Goal: Task Accomplishment & Management: Use online tool/utility

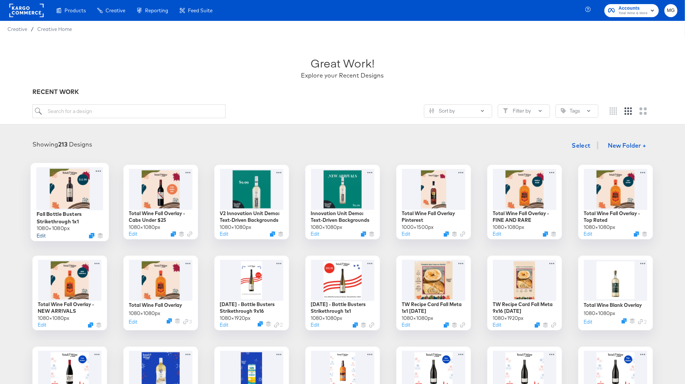
click at [40, 236] on button "Edit" at bounding box center [40, 235] width 9 height 7
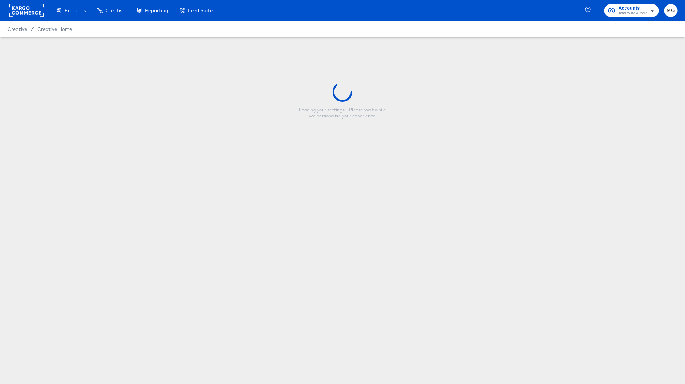
type input "Fall Bottle Busters Strikethrough 1x1"
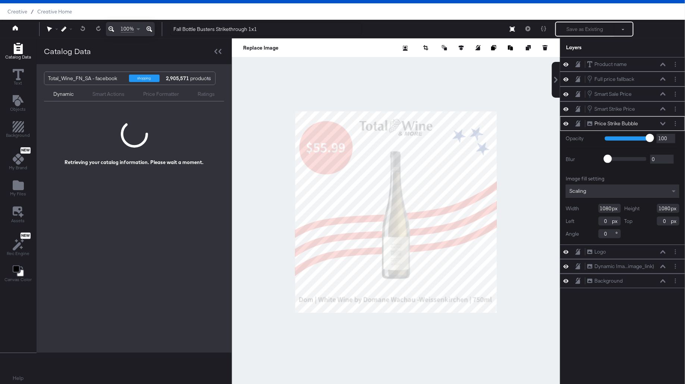
scroll to position [19, 0]
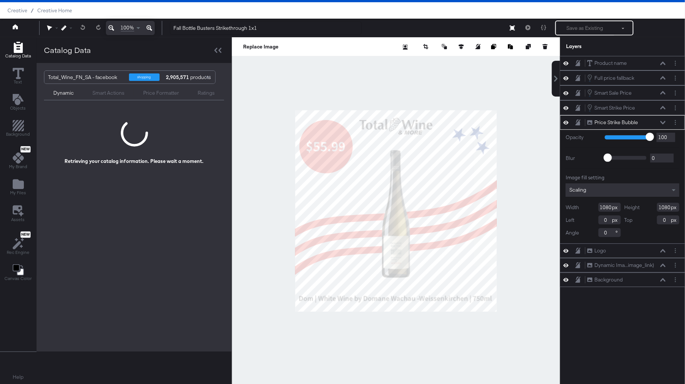
click at [518, 156] on div at bounding box center [396, 210] width 328 height 347
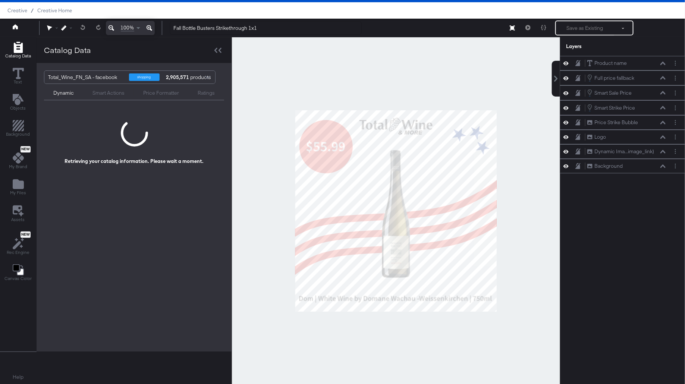
scroll to position [0, 0]
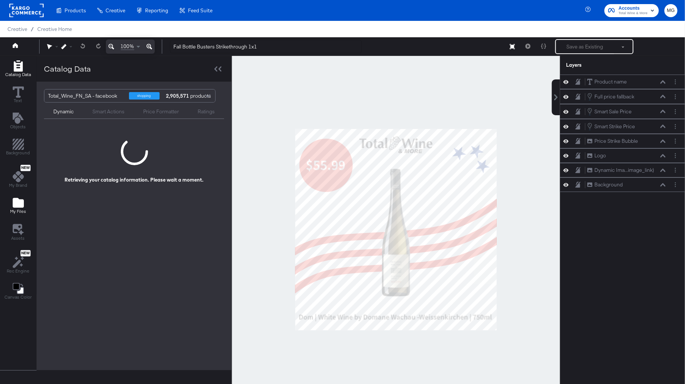
click at [19, 200] on icon "Add Files" at bounding box center [18, 203] width 11 height 10
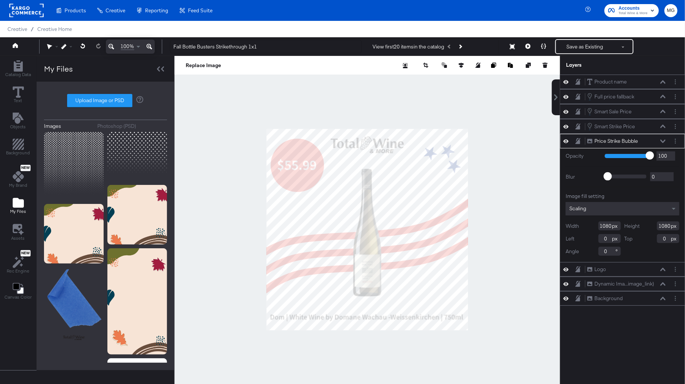
type input "200"
type input "226"
type input "208"
type input "232"
type input "0"
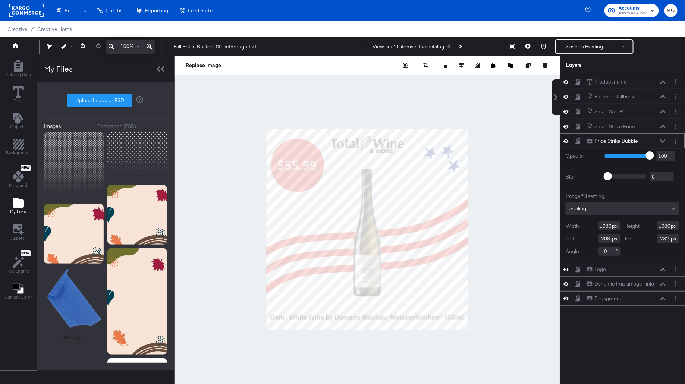
type input "236"
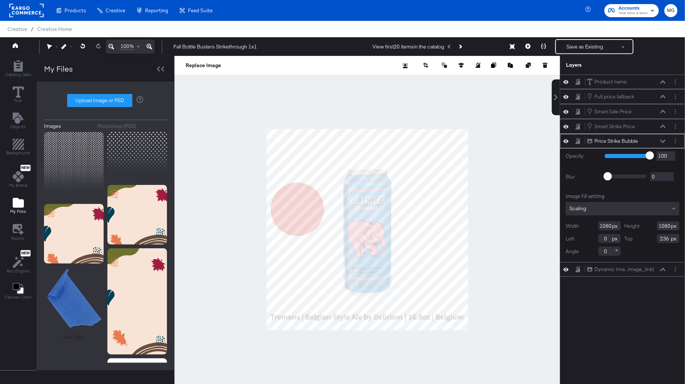
type input "140"
type input "17"
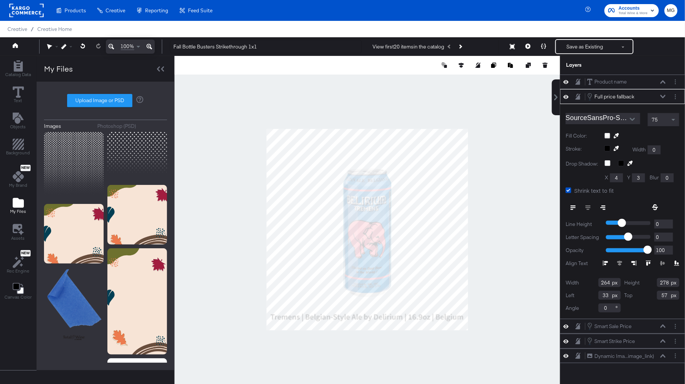
type input "41"
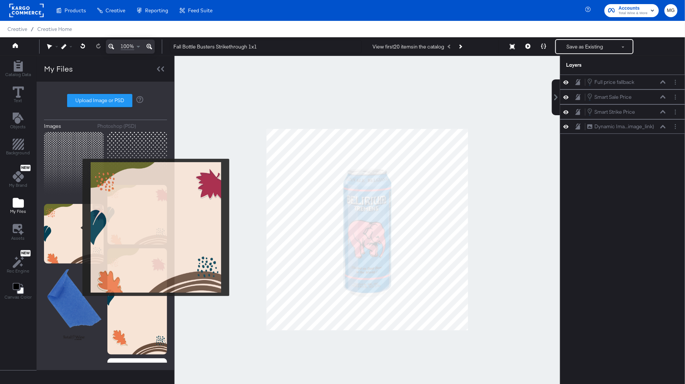
click at [78, 227] on img at bounding box center [74, 234] width 60 height 60
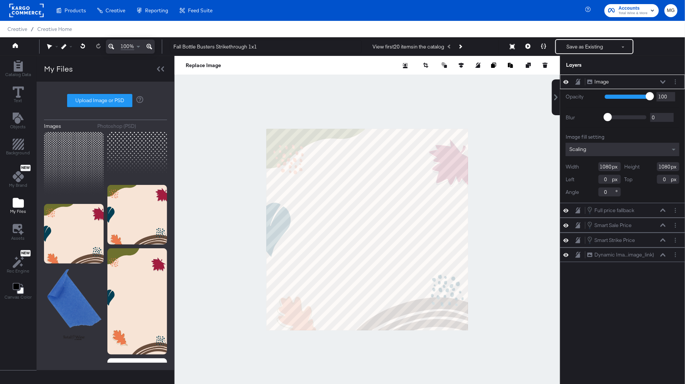
click at [660, 80] on div "Image Image" at bounding box center [626, 82] width 79 height 8
click at [663, 82] on icon at bounding box center [662, 81] width 5 height 3
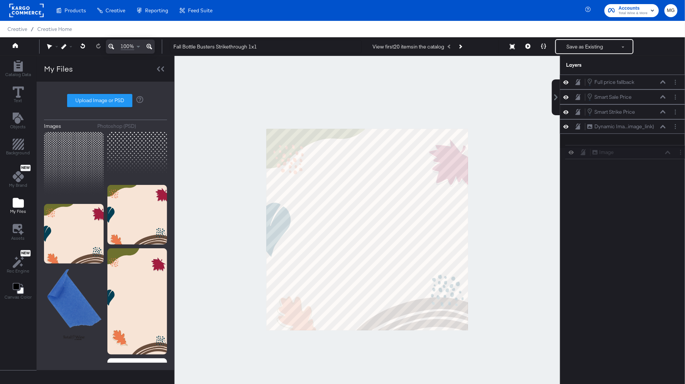
drag, startPoint x: 676, startPoint y: 81, endPoint x: 681, endPoint y: 152, distance: 71.0
click at [681, 153] on div "Image Image Full price fallback Full price fallback Smart Sale Price Smart Sale…" at bounding box center [618, 233] width 134 height 317
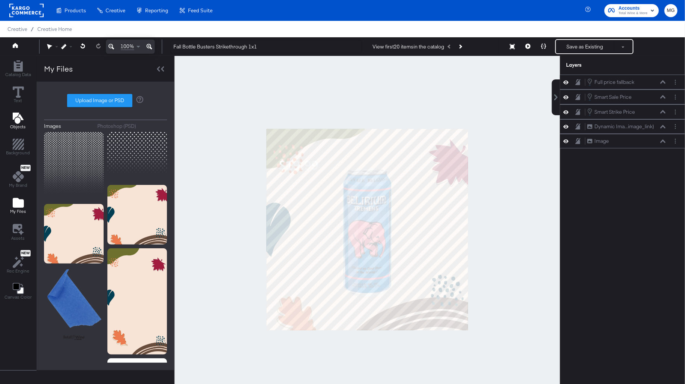
click at [25, 123] on button "Objects" at bounding box center [18, 121] width 25 height 21
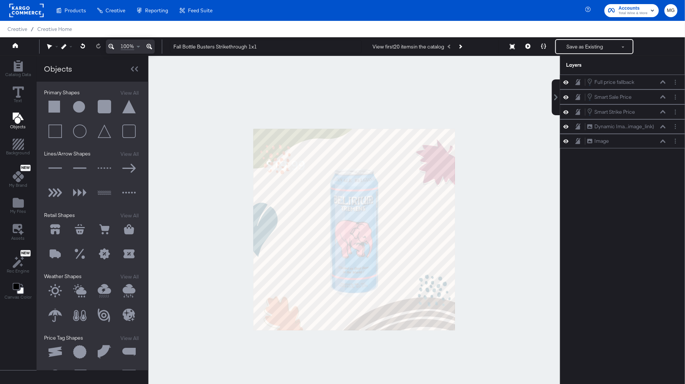
click at [79, 104] on button at bounding box center [80, 107] width 22 height 22
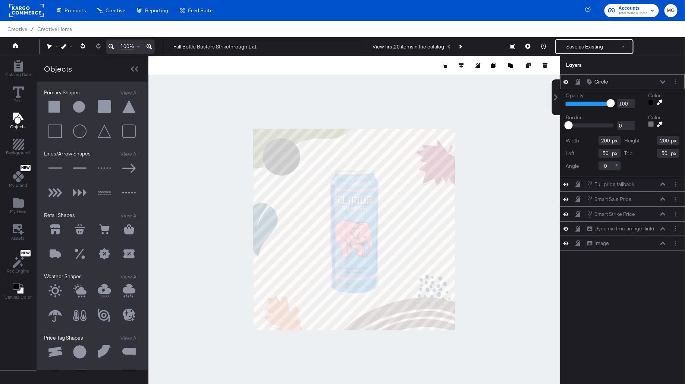
type input "41"
type input "57"
type input "320"
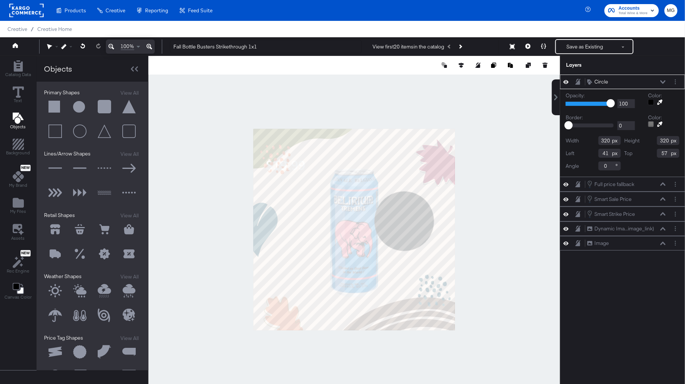
type input "721"
type input "386"
type input "287"
type input "741"
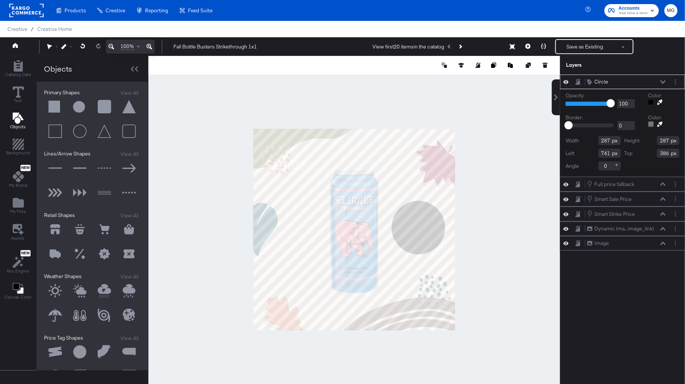
type input "377"
type input "296"
type input "729"
click at [657, 103] on button at bounding box center [660, 102] width 12 height 6
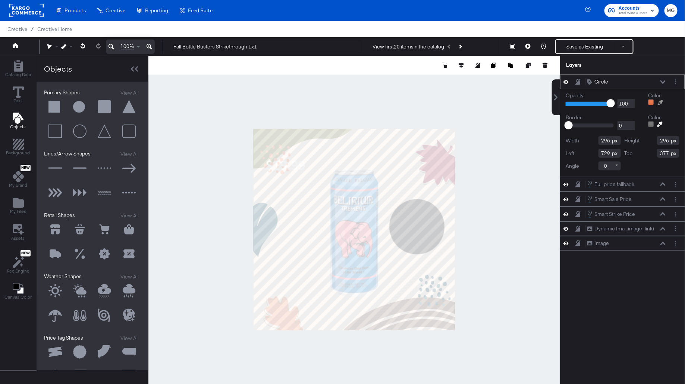
click at [282, 316] on div at bounding box center [354, 229] width 411 height 347
click at [507, 247] on div at bounding box center [354, 229] width 412 height 347
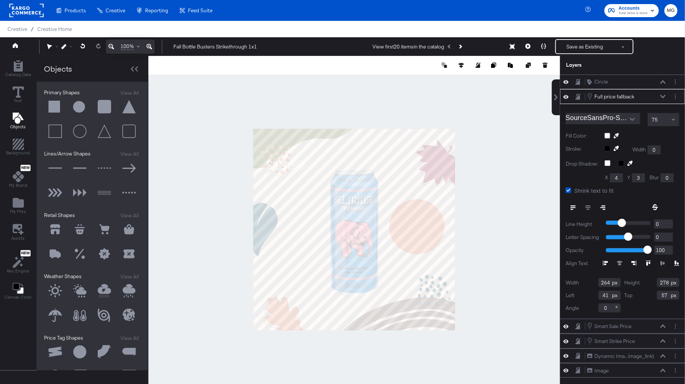
type input "729"
type input "395"
click at [662, 96] on icon at bounding box center [662, 96] width 5 height 3
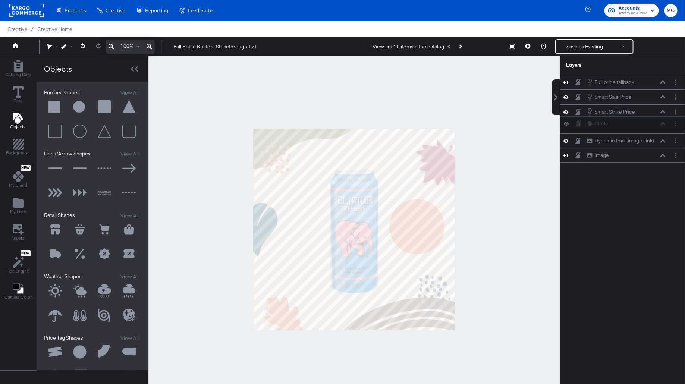
drag, startPoint x: 676, startPoint y: 82, endPoint x: 676, endPoint y: 126, distance: 43.6
click at [676, 126] on div "Circle Circle Full price fallback Full price fallback Smart Sale Price Smart Sa…" at bounding box center [622, 119] width 125 height 88
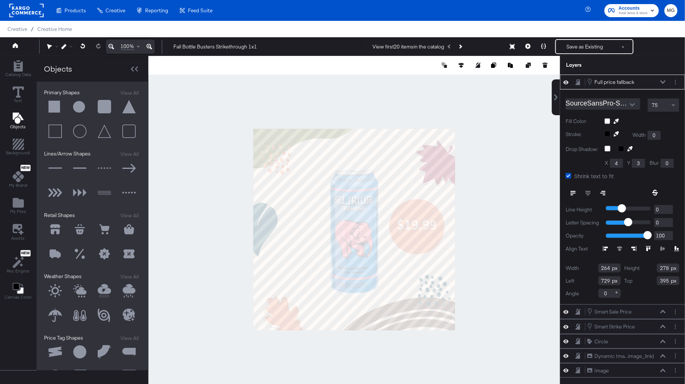
type input "745"
type input "377"
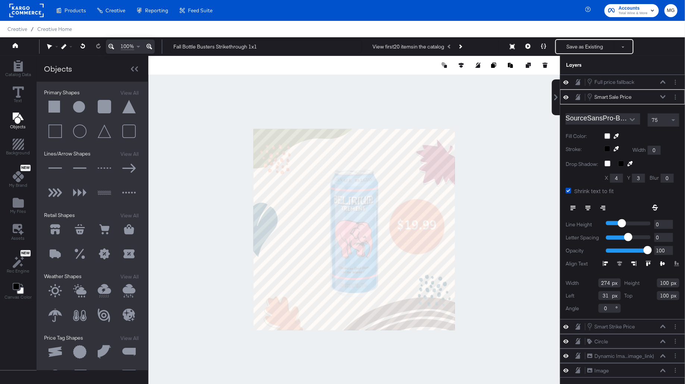
type input "735"
type input "430"
click at [189, 154] on div at bounding box center [354, 229] width 412 height 347
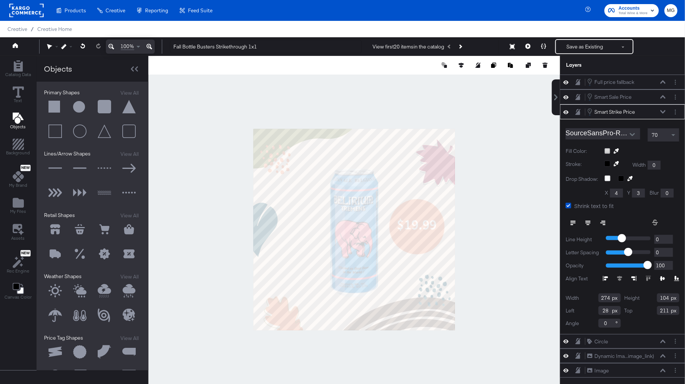
type input "735"
type input "533"
click at [513, 122] on div at bounding box center [354, 229] width 412 height 347
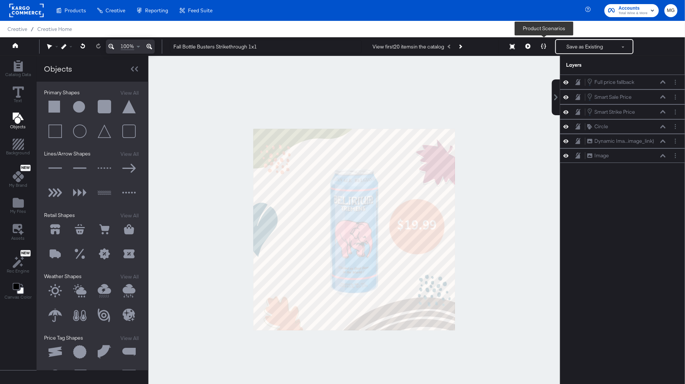
click at [540, 45] on button at bounding box center [544, 46] width 16 height 15
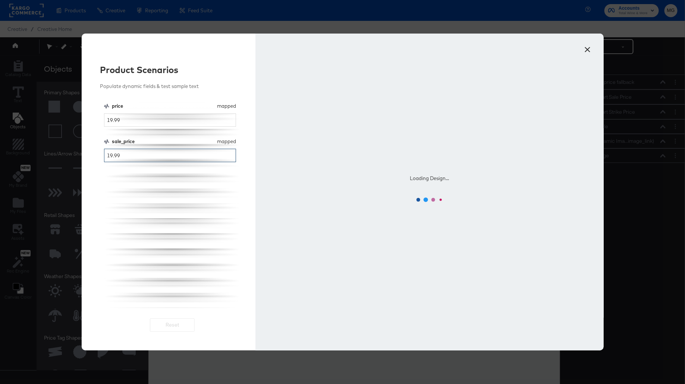
click at [113, 157] on input "19.99" at bounding box center [170, 156] width 132 height 14
type input "15.99"
click at [213, 231] on div "price mapped price 19.99 sale_price mapped sale_price 15.99" at bounding box center [172, 205] width 137 height 205
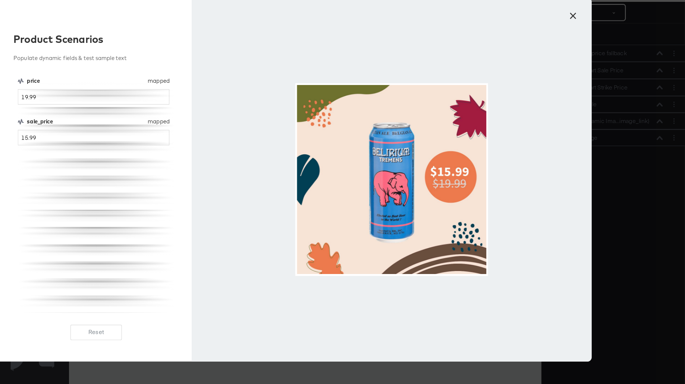
click at [584, 50] on button "×" at bounding box center [587, 47] width 13 height 13
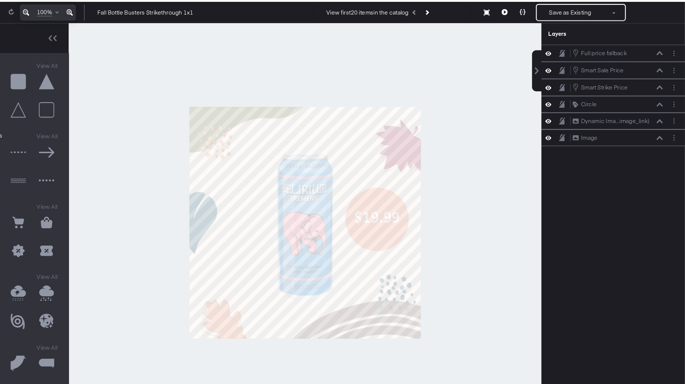
click at [464, 50] on button "Next Product" at bounding box center [460, 46] width 10 height 13
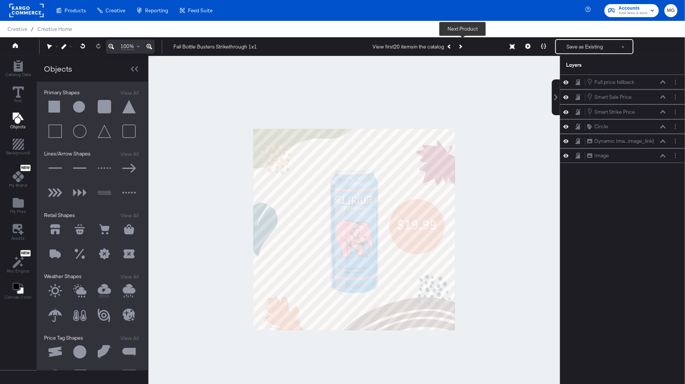
click at [465, 49] on button "Next Product" at bounding box center [460, 46] width 10 height 13
click at [482, 112] on div at bounding box center [354, 229] width 412 height 347
click at [462, 47] on icon "Next Product" at bounding box center [460, 46] width 4 height 4
click at [505, 170] on div at bounding box center [354, 229] width 412 height 347
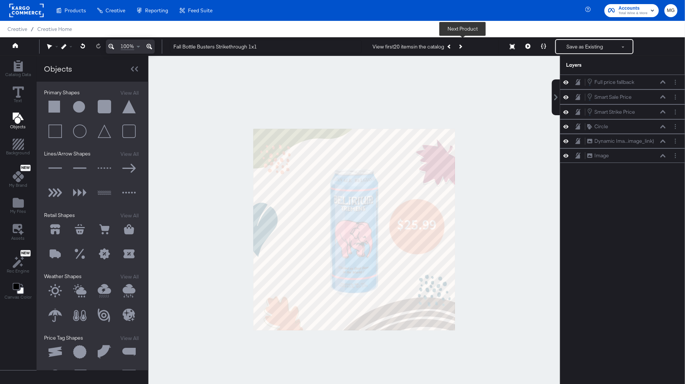
click at [464, 46] on button "Next Product" at bounding box center [460, 46] width 10 height 13
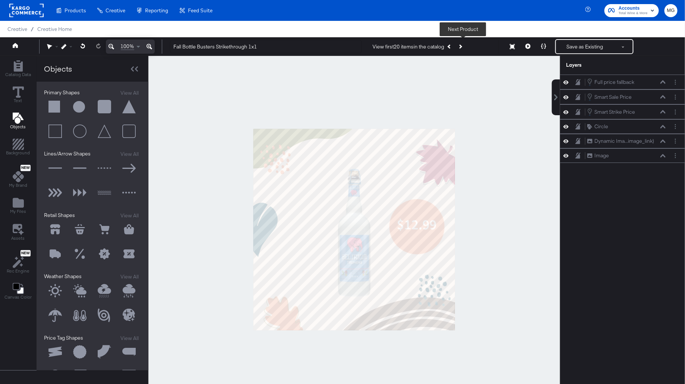
click at [464, 46] on button "Next Product" at bounding box center [460, 46] width 10 height 13
click at [464, 47] on button "Next Product" at bounding box center [460, 46] width 10 height 13
click at [22, 69] on icon "Add Rectangle" at bounding box center [18, 65] width 11 height 11
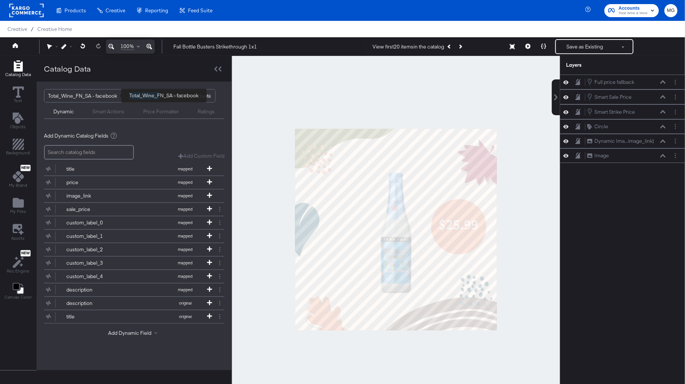
click at [93, 92] on div "Total_Wine_FN_SA - facebook" at bounding box center [85, 95] width 75 height 13
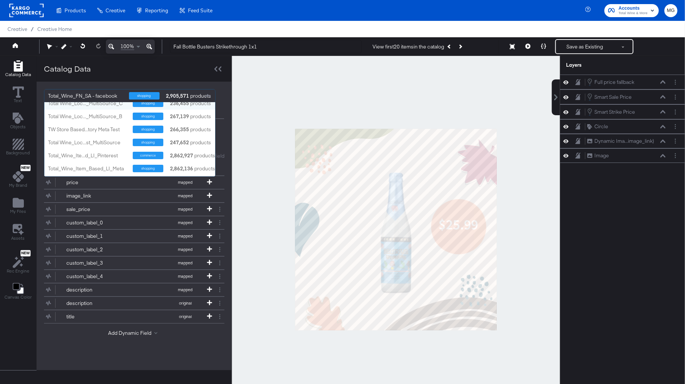
scroll to position [32, 0]
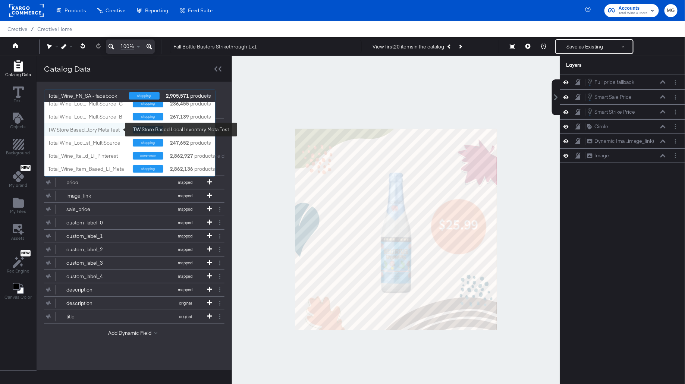
click at [101, 128] on div "TW Store Based...tory Meta Test" at bounding box center [87, 129] width 79 height 7
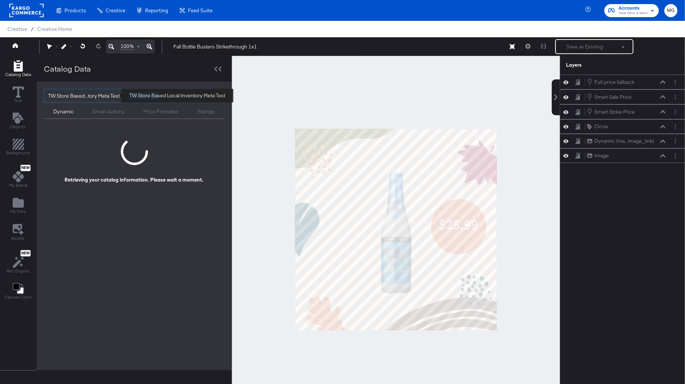
click at [92, 95] on div "TW Store Based...tory Meta Test" at bounding box center [85, 95] width 75 height 13
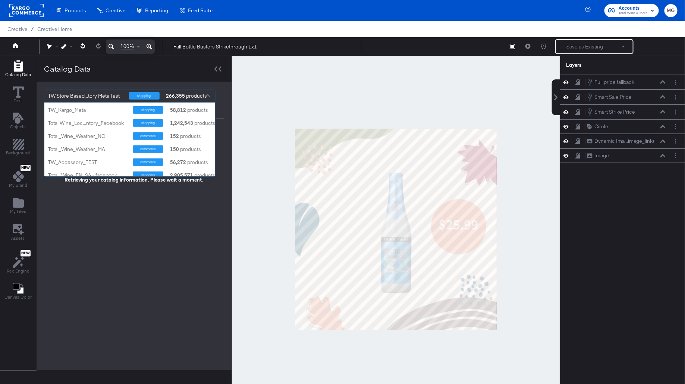
scroll to position [160, 0]
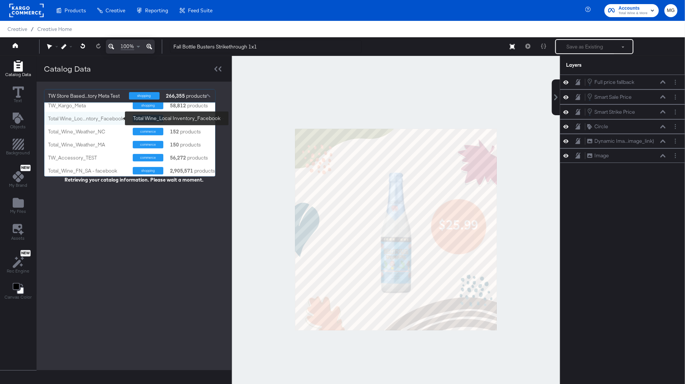
click at [97, 121] on div "Total Wine_Loc...ntory_Facebook" at bounding box center [87, 118] width 79 height 7
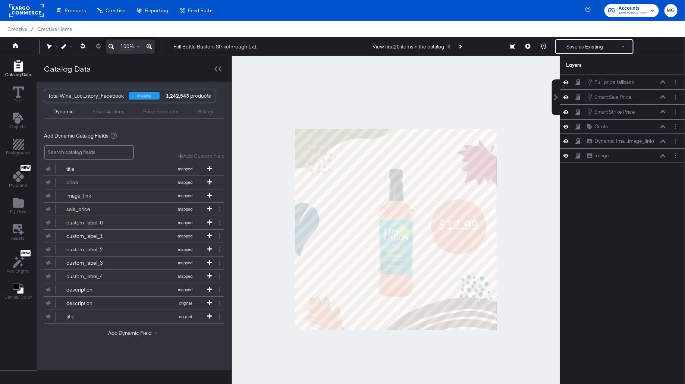
click at [472, 45] on div "View first 20 items in the catalog Next Product" at bounding box center [433, 46] width 132 height 13
click at [462, 45] on icon "Next Product" at bounding box center [460, 46] width 4 height 4
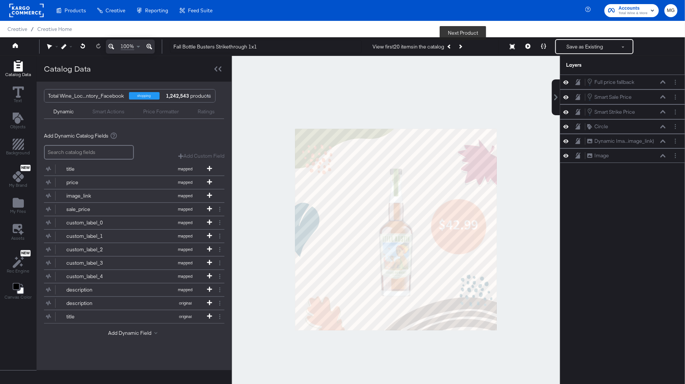
click at [462, 45] on icon "Next Product" at bounding box center [460, 46] width 4 height 4
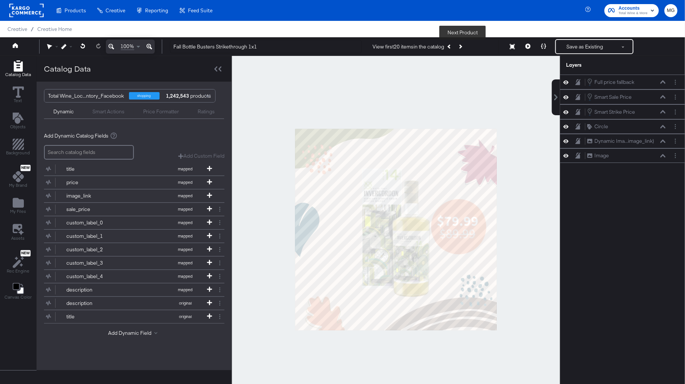
click at [459, 50] on button "Next Product" at bounding box center [460, 46] width 10 height 13
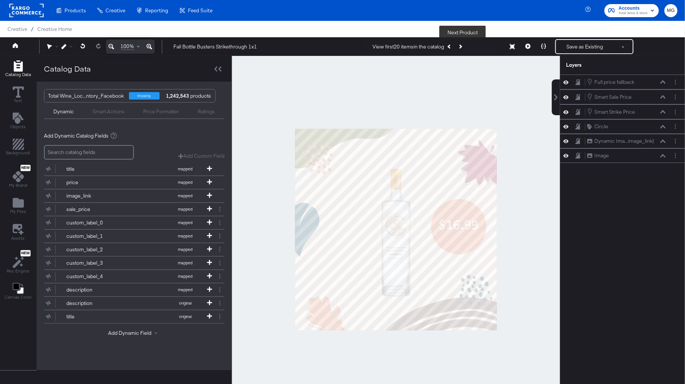
click at [462, 48] on icon "Next Product" at bounding box center [460, 46] width 4 height 4
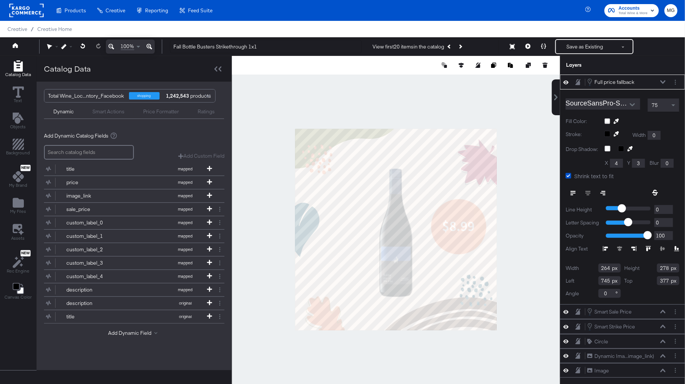
type input "385"
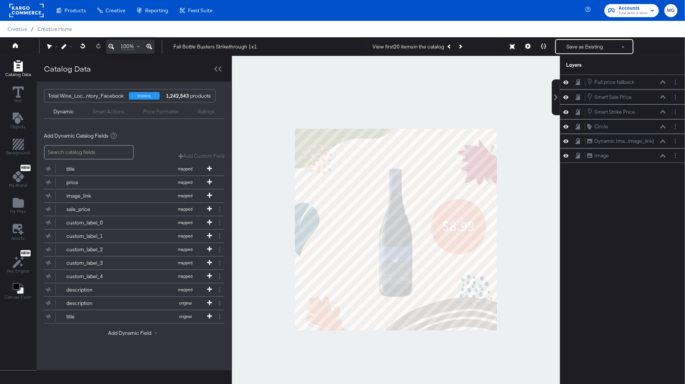
click at [529, 245] on div at bounding box center [396, 229] width 328 height 347
click at [546, 45] on icon at bounding box center [543, 46] width 5 height 5
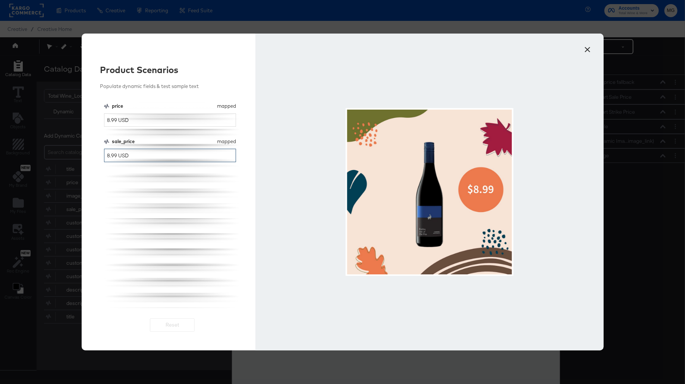
click at [109, 156] on input "8.99 USD" at bounding box center [170, 156] width 132 height 14
type input "6.99 USD"
click at [588, 45] on button "×" at bounding box center [587, 47] width 13 height 13
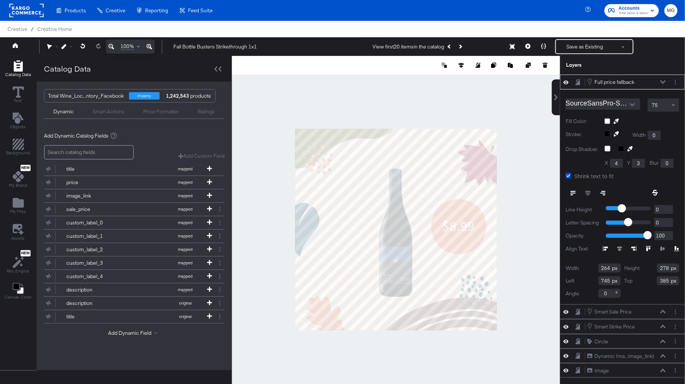
type input "703"
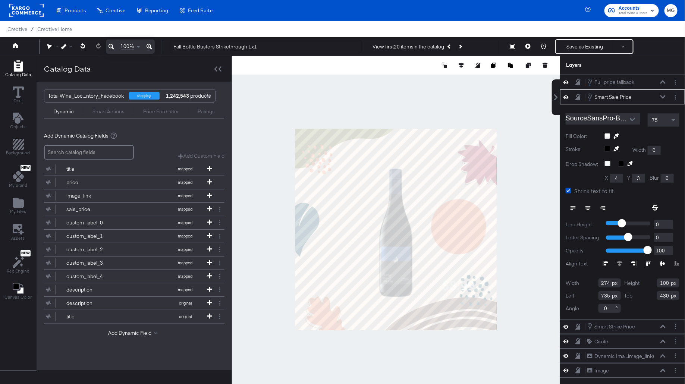
type input "426"
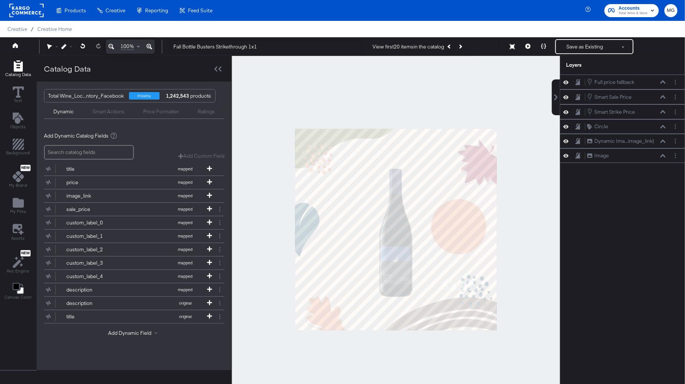
click at [515, 226] on div at bounding box center [396, 229] width 328 height 347
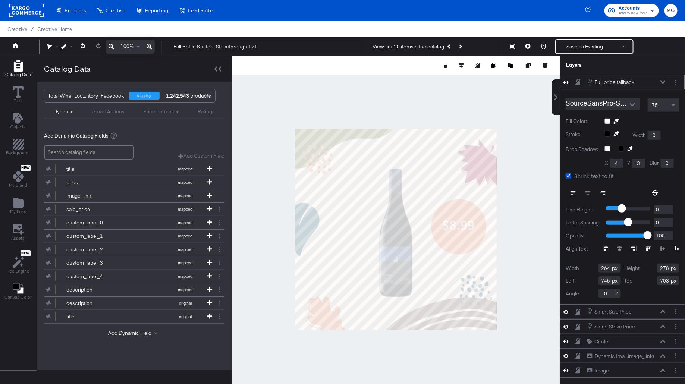
type input "379"
click at [505, 244] on div at bounding box center [396, 229] width 328 height 347
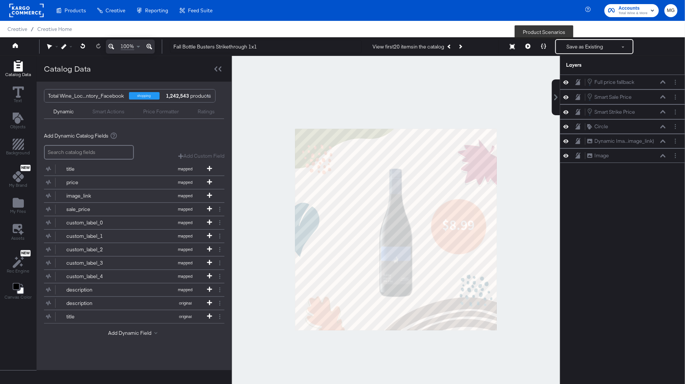
click at [547, 48] on button at bounding box center [544, 46] width 16 height 15
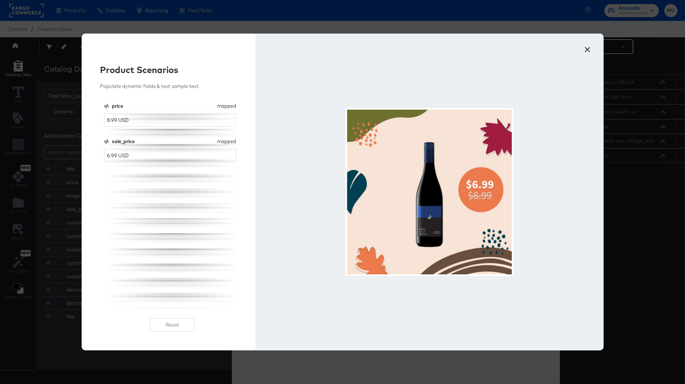
click at [588, 45] on button "×" at bounding box center [587, 47] width 13 height 13
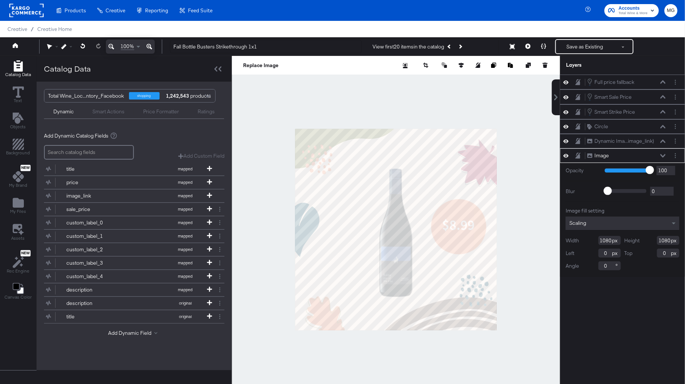
click at [265, 199] on div at bounding box center [396, 229] width 328 height 347
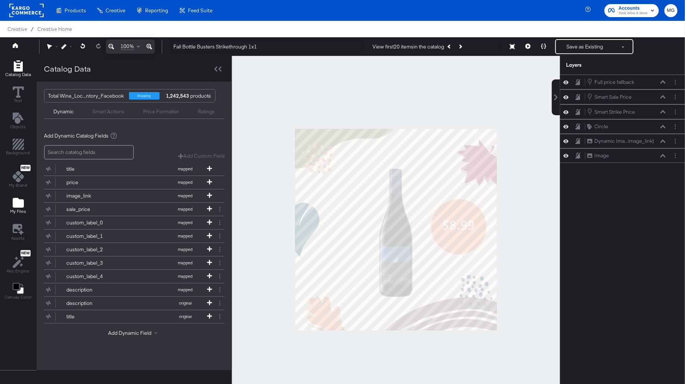
click at [17, 205] on icon "Add Files" at bounding box center [18, 203] width 11 height 10
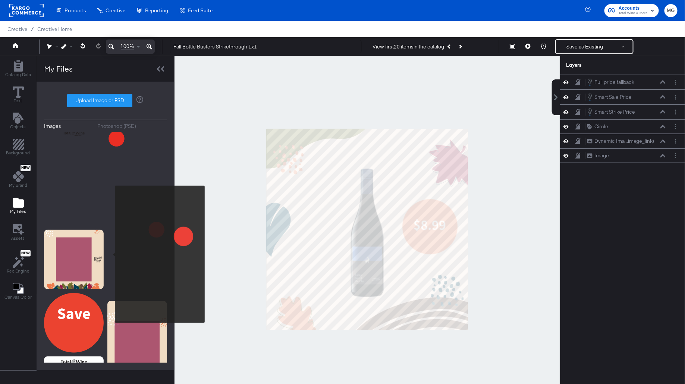
scroll to position [338, 0]
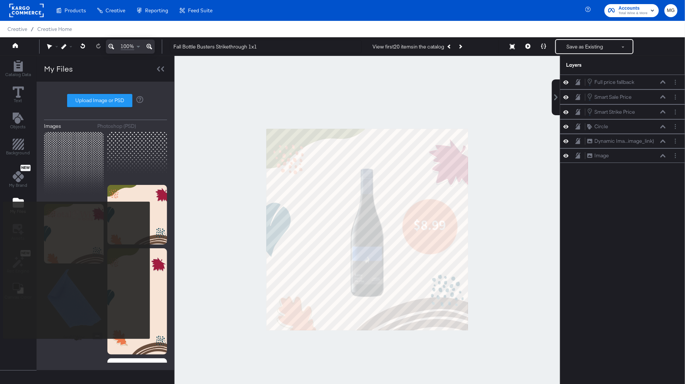
click at [76, 344] on img at bounding box center [74, 363] width 60 height 60
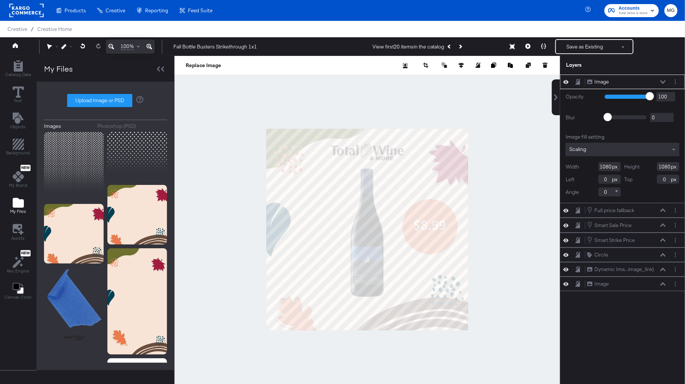
type input "38"
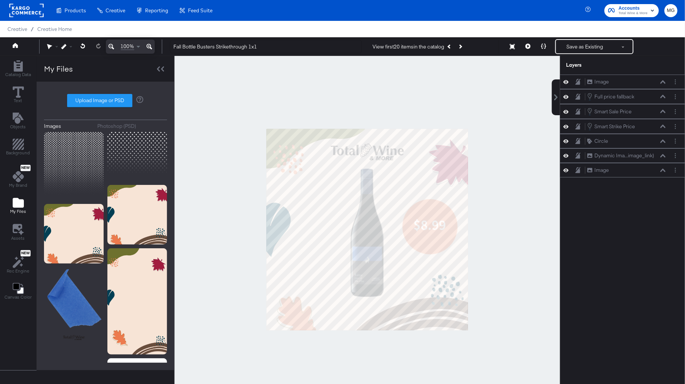
click at [528, 167] on div at bounding box center [368, 229] width 386 height 347
click at [540, 46] on button at bounding box center [544, 46] width 16 height 15
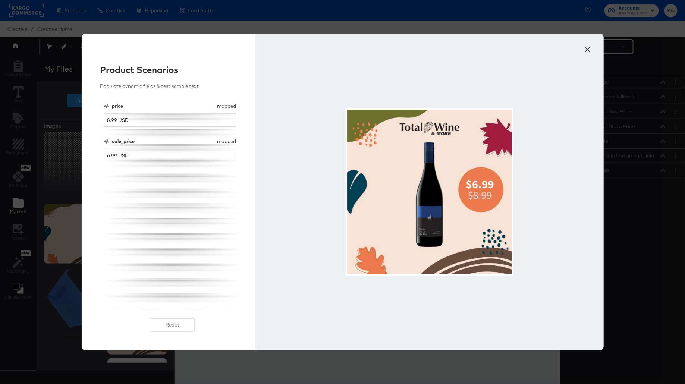
click at [587, 48] on button "×" at bounding box center [587, 47] width 13 height 13
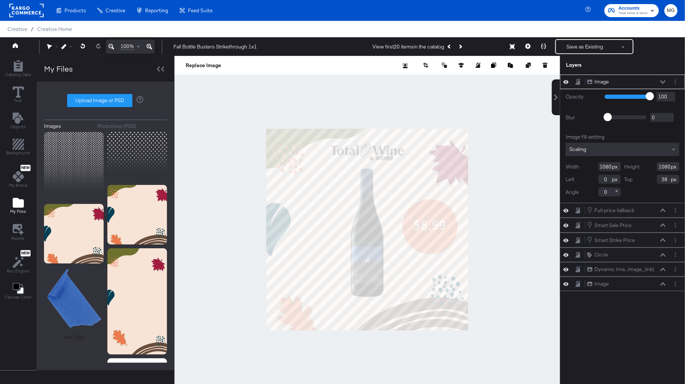
type input "-322"
type input "62"
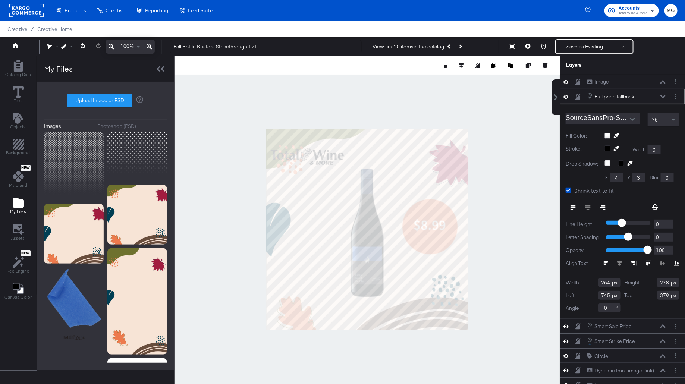
type input "769"
type input "673"
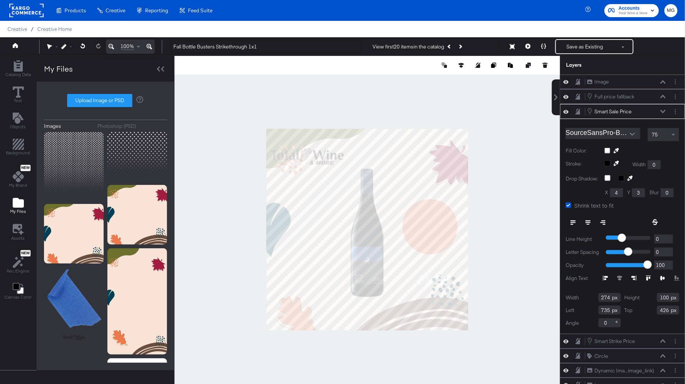
type input "719"
type input "433"
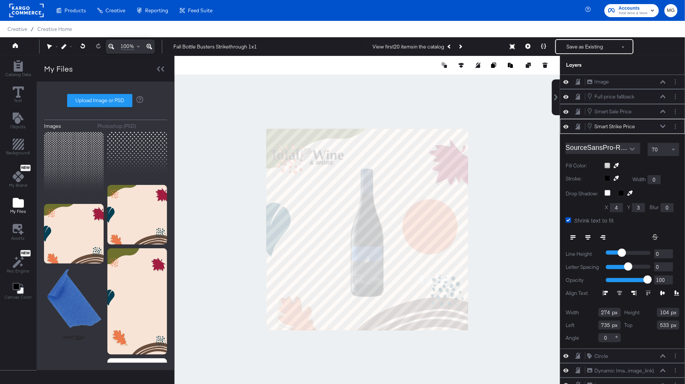
type input "719"
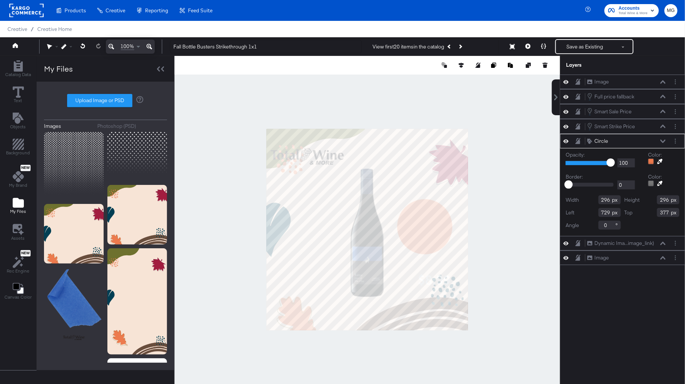
type input "701"
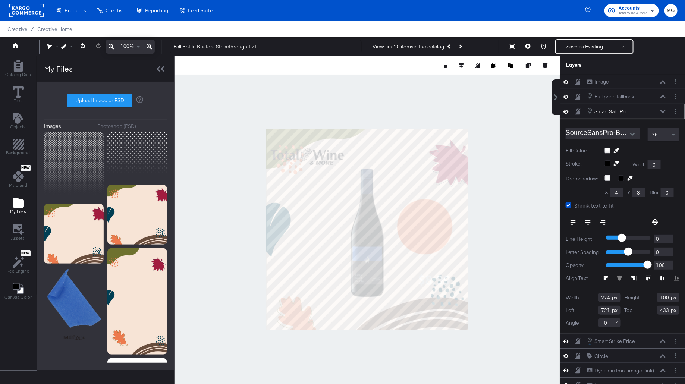
type input "711"
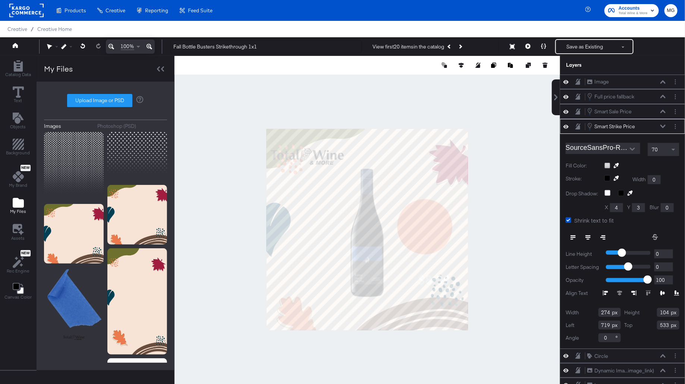
type input "713"
click at [481, 249] on div at bounding box center [368, 229] width 386 height 347
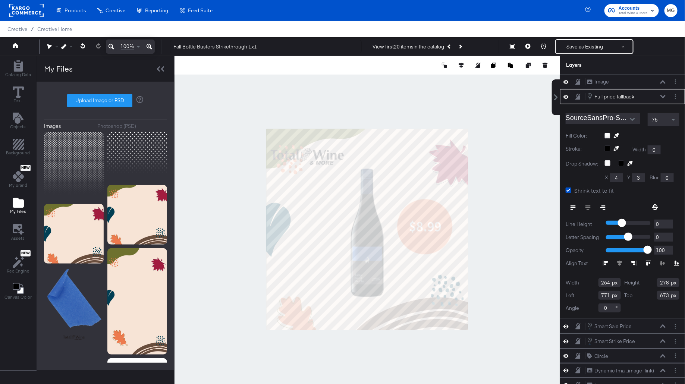
type input "721"
type input "387"
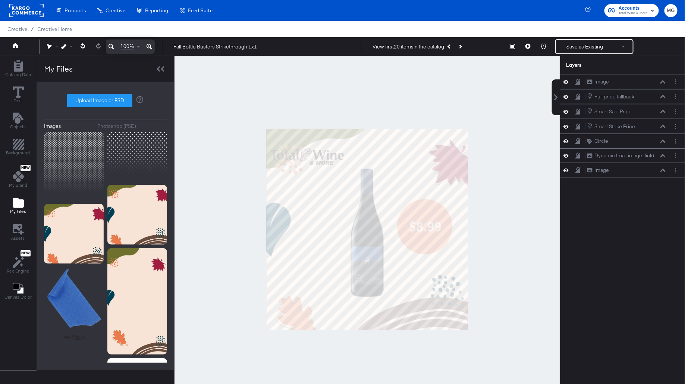
click at [479, 224] on div at bounding box center [368, 229] width 386 height 347
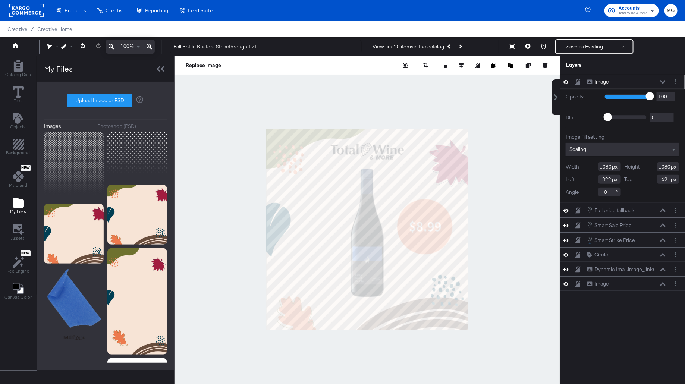
type input "0"
type input "34"
click at [473, 202] on div at bounding box center [368, 229] width 386 height 347
type input "14"
click at [560, 200] on div at bounding box center [368, 229] width 386 height 347
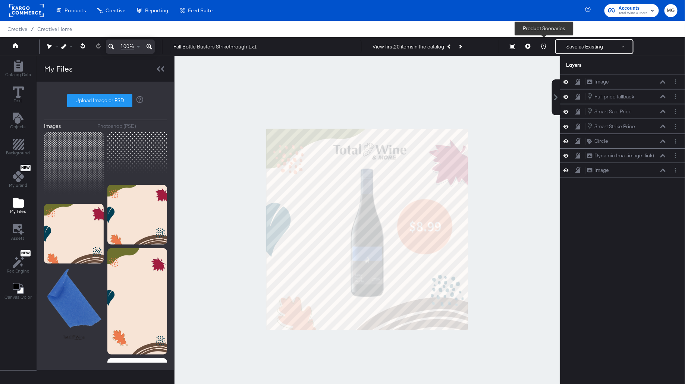
click at [549, 47] on button at bounding box center [544, 46] width 16 height 15
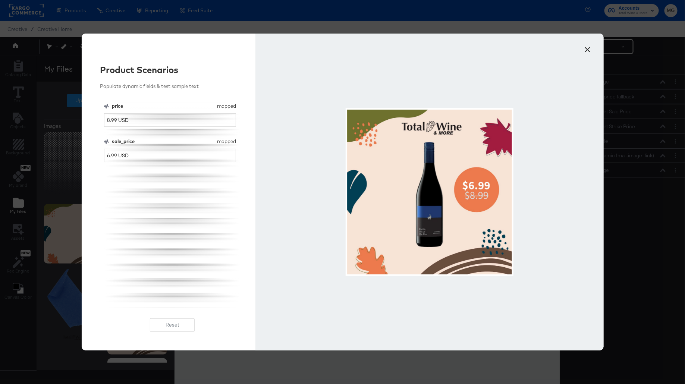
click at [588, 47] on button "×" at bounding box center [587, 47] width 13 height 13
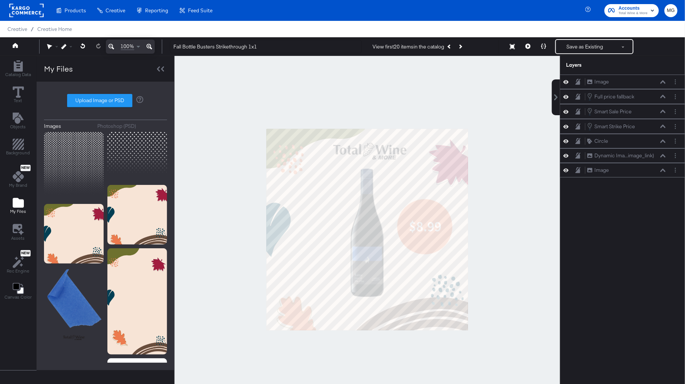
click at [509, 116] on div at bounding box center [368, 229] width 386 height 347
click at [590, 47] on button "Save as Existing" at bounding box center [585, 46] width 58 height 13
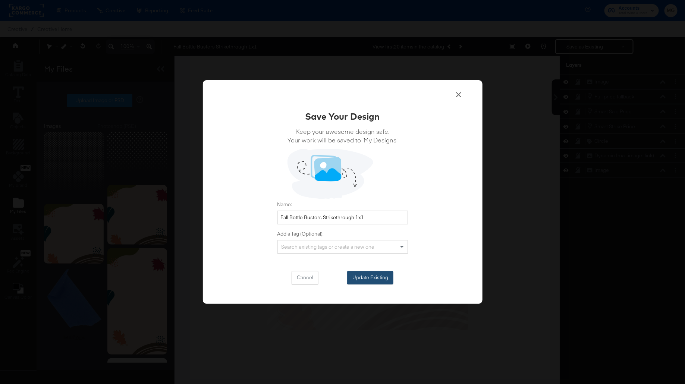
click at [374, 277] on button "Update Existing" at bounding box center [370, 277] width 46 height 13
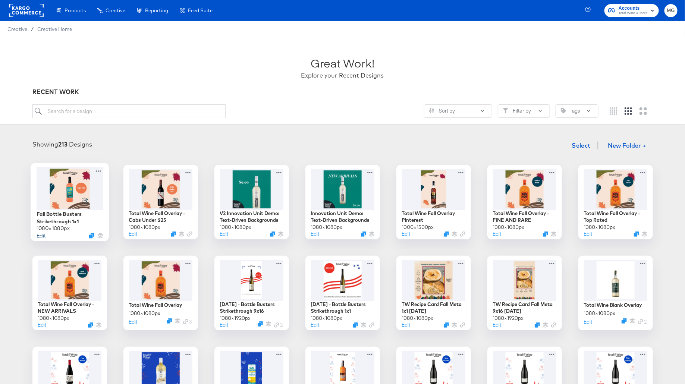
click at [42, 235] on button "Edit" at bounding box center [40, 235] width 9 height 7
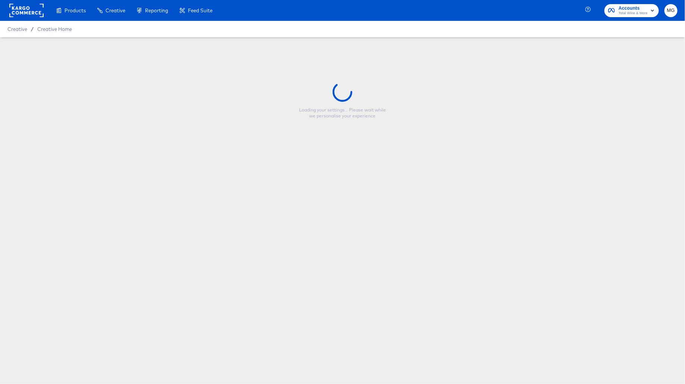
type input "Fall Bottle Busters Strikethrough 1x1"
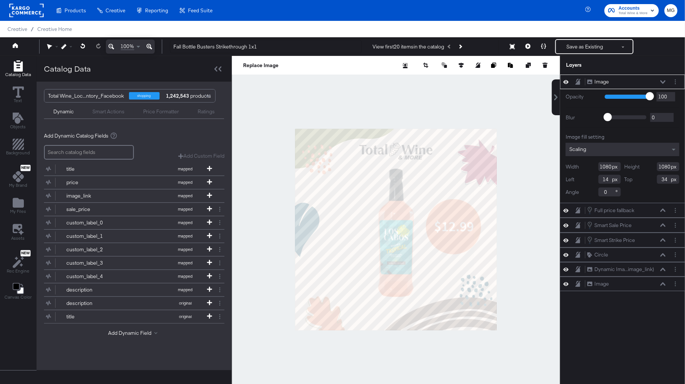
type input "0"
type input "24"
click at [465, 45] on button "Next Product" at bounding box center [460, 46] width 10 height 13
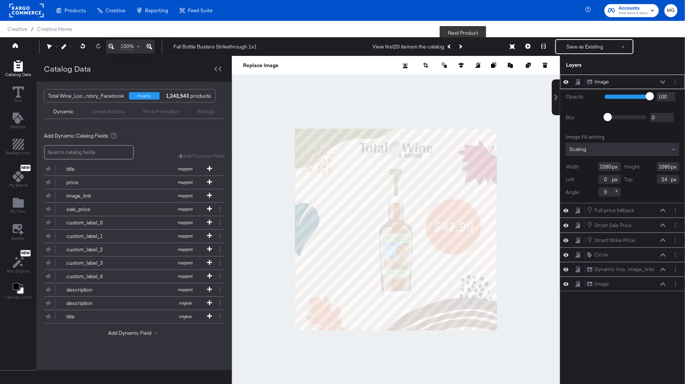
click at [465, 45] on button "Next Product" at bounding box center [460, 46] width 10 height 13
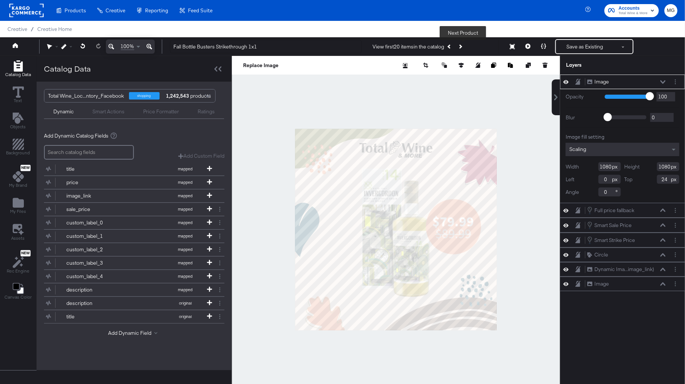
click at [465, 45] on button "Next Product" at bounding box center [460, 46] width 10 height 13
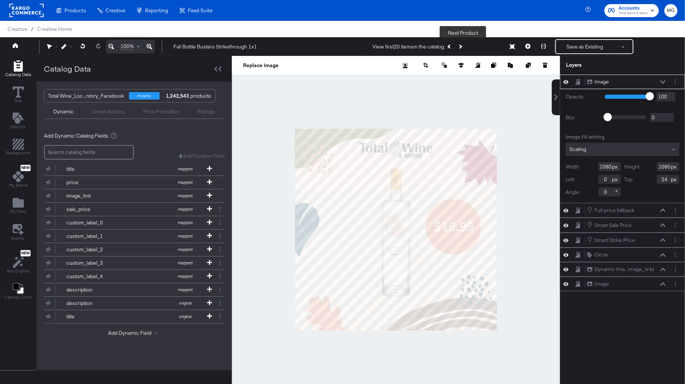
click at [465, 45] on button "Next Product" at bounding box center [460, 46] width 10 height 13
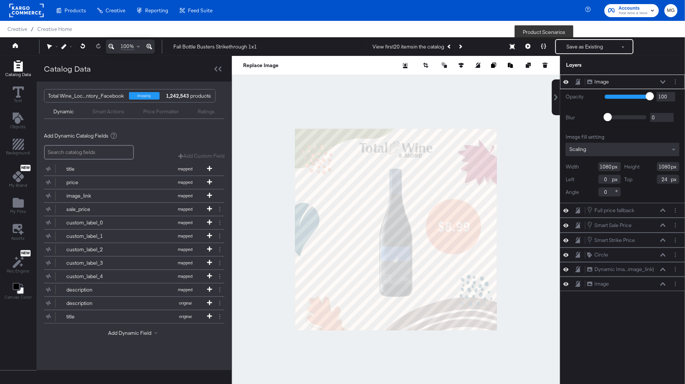
click at [543, 47] on icon at bounding box center [543, 46] width 5 height 5
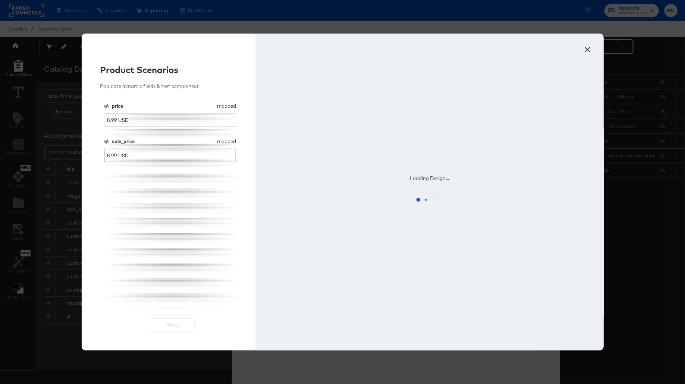
click at [111, 156] on input "8.99 USD" at bounding box center [170, 156] width 132 height 14
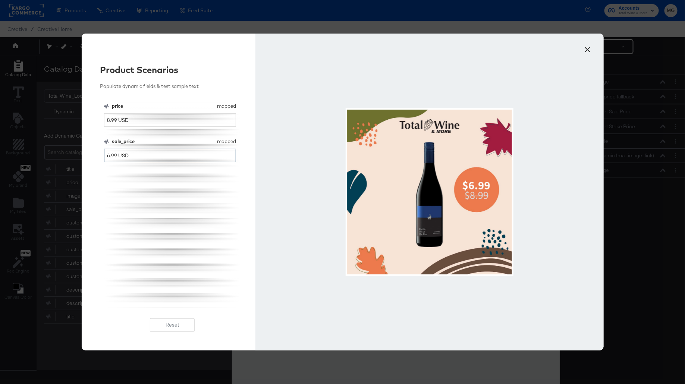
type input "6.99 USD"
click at [591, 46] on button "×" at bounding box center [587, 47] width 13 height 13
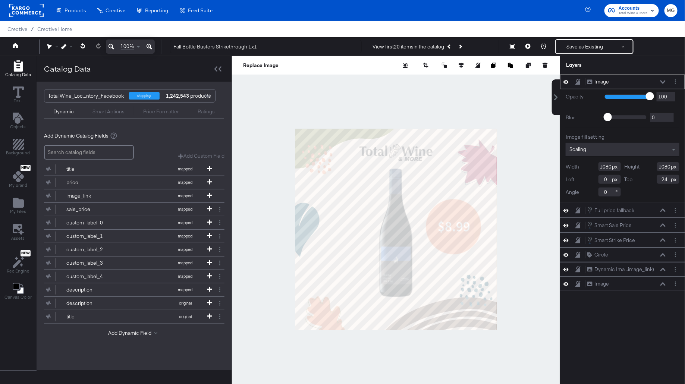
type input "38"
click at [637, 268] on div "Dynamic Ima...image_link)" at bounding box center [624, 269] width 60 height 7
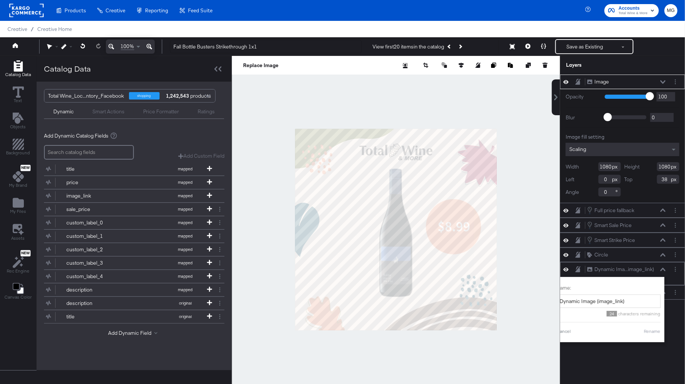
click at [658, 268] on div "Dynamic Ima...image_link) Dynamic Image (image_link)" at bounding box center [626, 270] width 79 height 8
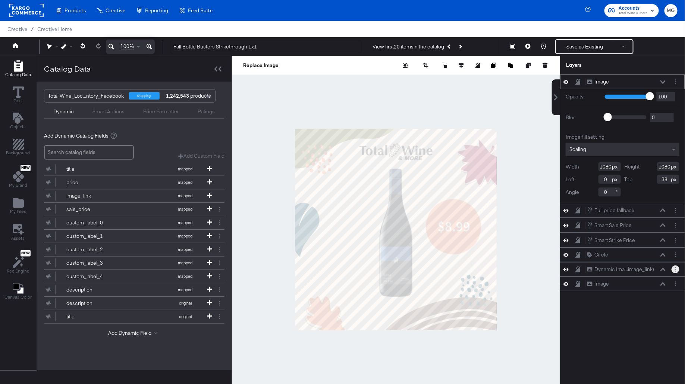
drag, startPoint x: 676, startPoint y: 266, endPoint x: 677, endPoint y: 194, distance: 72.0
click at [677, 194] on div "Image Image Opacity 1 100 100 Blur 0 2000 0 Image fill setting Scaling Width 10…" at bounding box center [622, 183] width 125 height 217
click at [665, 80] on icon at bounding box center [662, 82] width 5 height 4
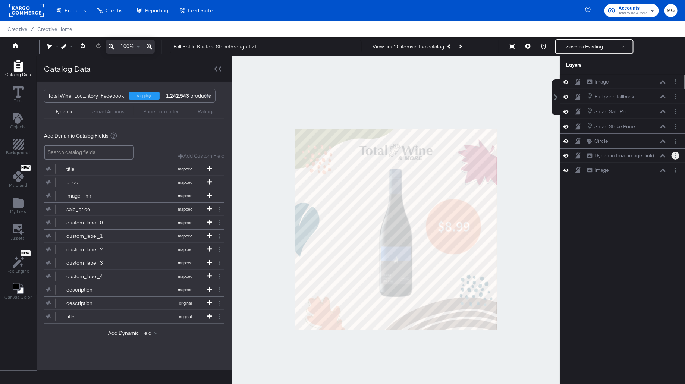
drag, startPoint x: 676, startPoint y: 154, endPoint x: 669, endPoint y: 76, distance: 78.2
click at [669, 76] on div "Image Image Full price fallback Full price fallback Smart Sale Price Smart Sale…" at bounding box center [622, 126] width 125 height 103
drag, startPoint x: 675, startPoint y: 153, endPoint x: 675, endPoint y: 71, distance: 81.7
click at [675, 71] on div "Layers Image Image Full price fallback Full price fallback Smart Sale Price Sma…" at bounding box center [622, 224] width 125 height 336
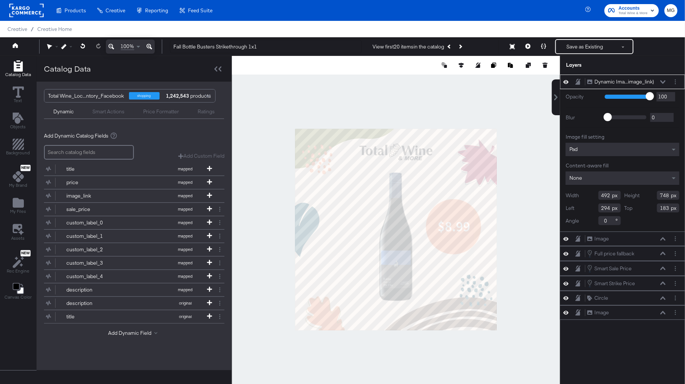
type input "217"
click at [547, 202] on div at bounding box center [396, 229] width 328 height 347
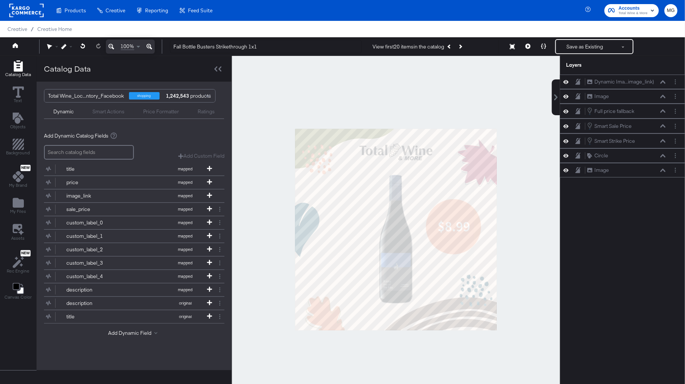
click at [535, 249] on div at bounding box center [396, 229] width 328 height 347
click at [546, 46] on icon at bounding box center [543, 46] width 5 height 5
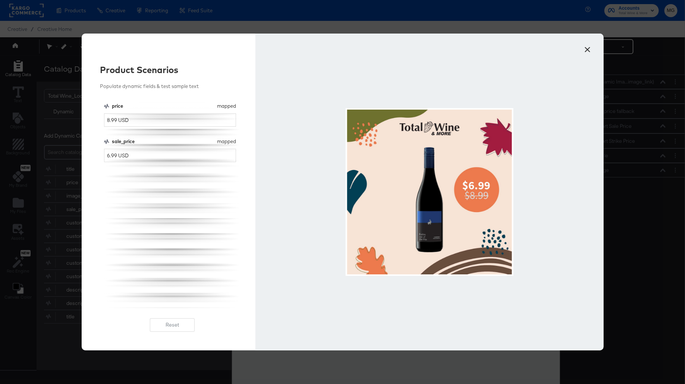
click at [590, 46] on button "×" at bounding box center [587, 47] width 13 height 13
